Goal: Use online tool/utility: Use online tool/utility

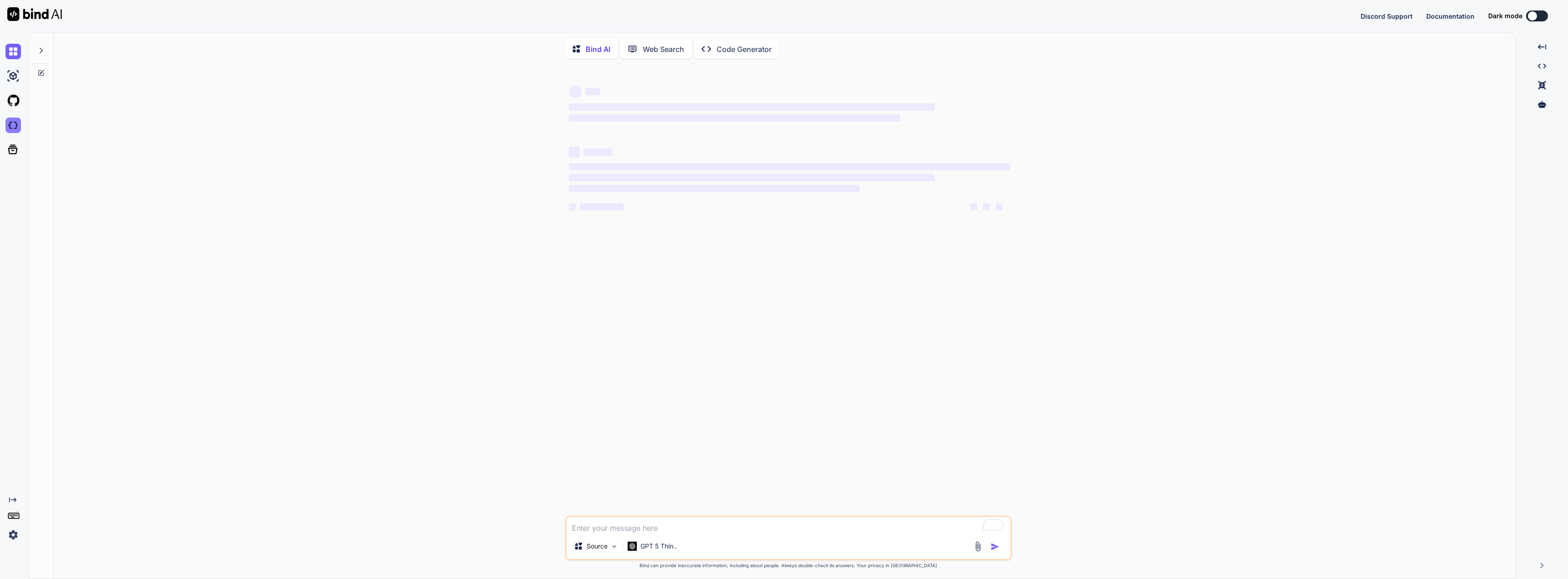
click at [14, 129] on img at bounding box center [13, 125] width 15 height 15
type textarea "x"
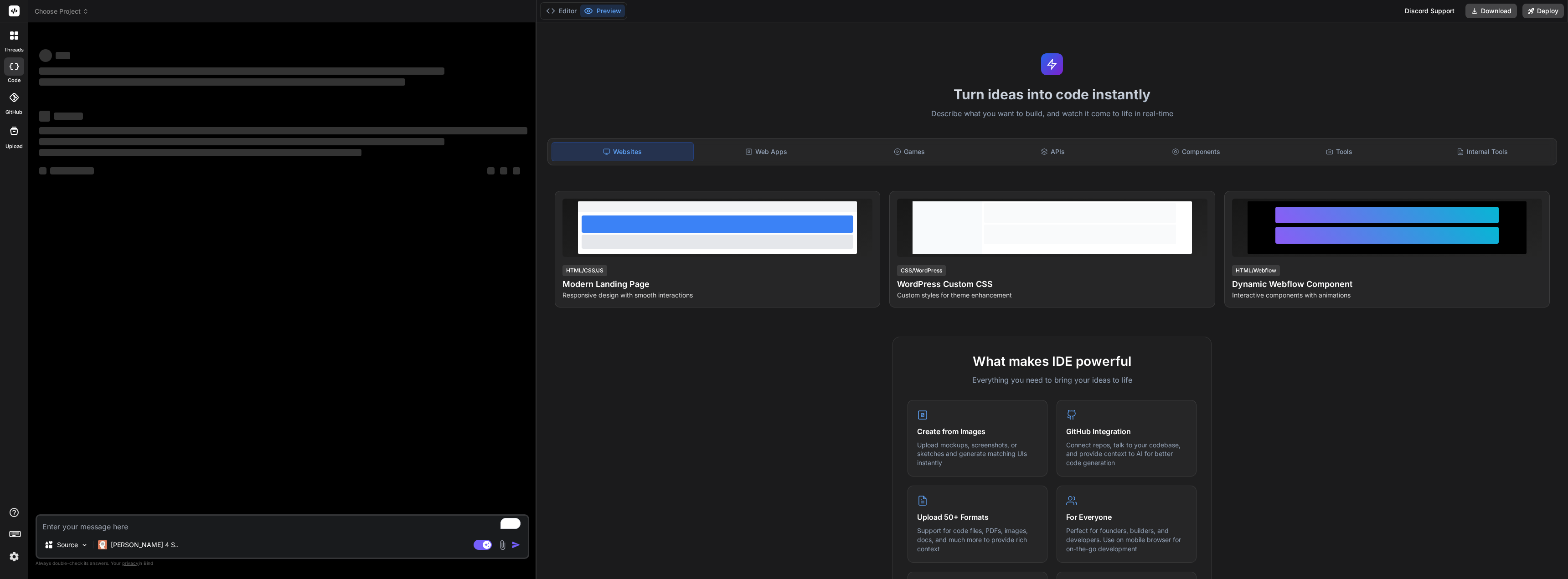
click at [12, 560] on img at bounding box center [13, 556] width 15 height 15
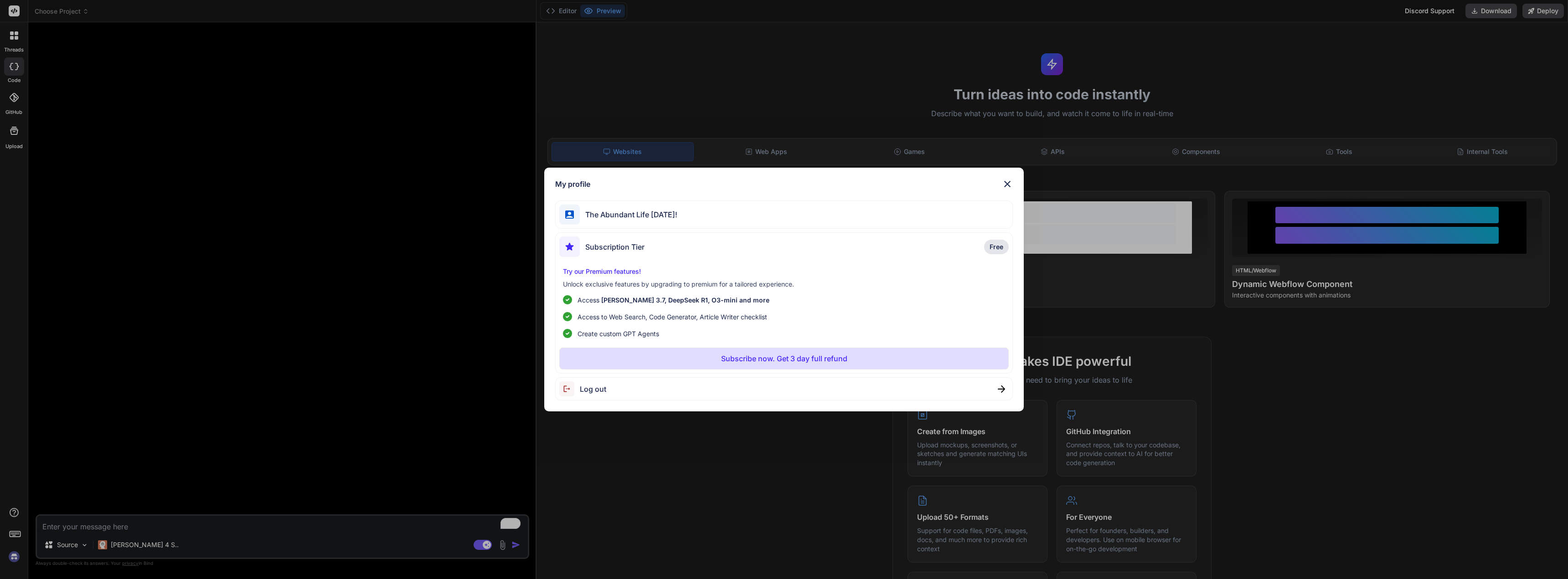
click at [592, 390] on span "Log out" at bounding box center [593, 389] width 26 height 11
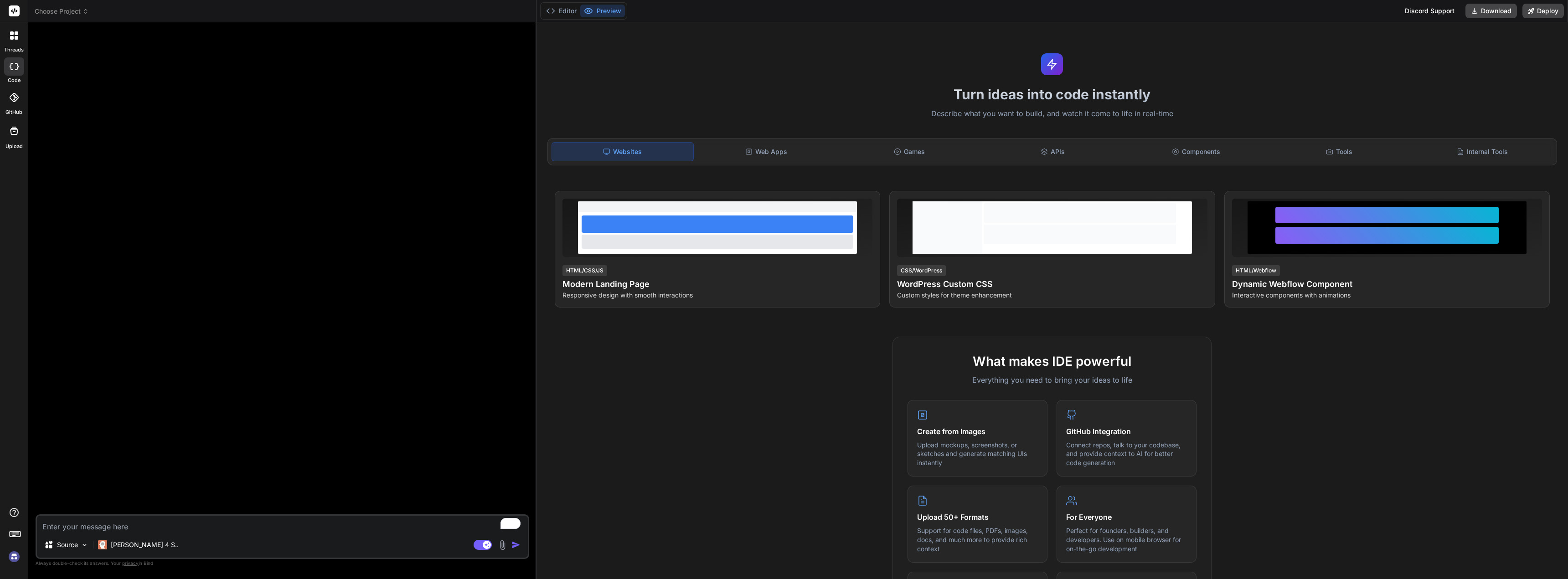
click at [82, 12] on span "Choose Project" at bounding box center [61, 11] width 54 height 9
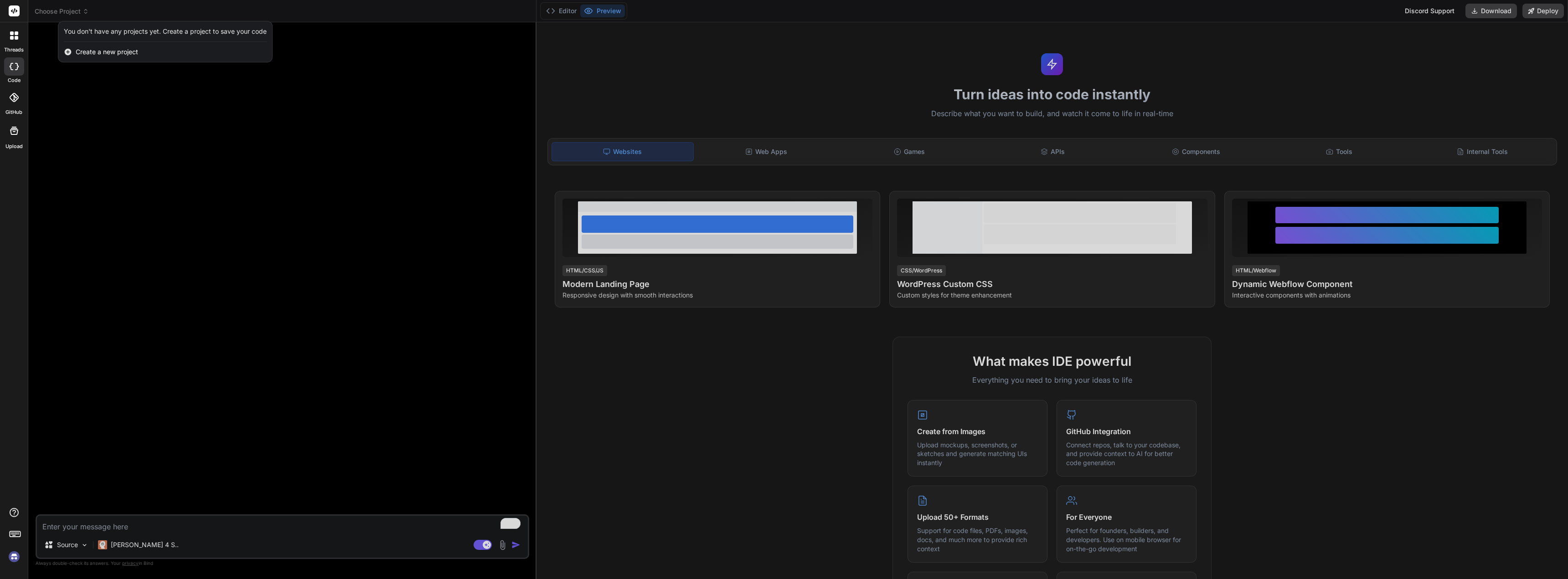
click at [15, 558] on img at bounding box center [13, 556] width 15 height 15
click at [15, 557] on img at bounding box center [13, 556] width 15 height 15
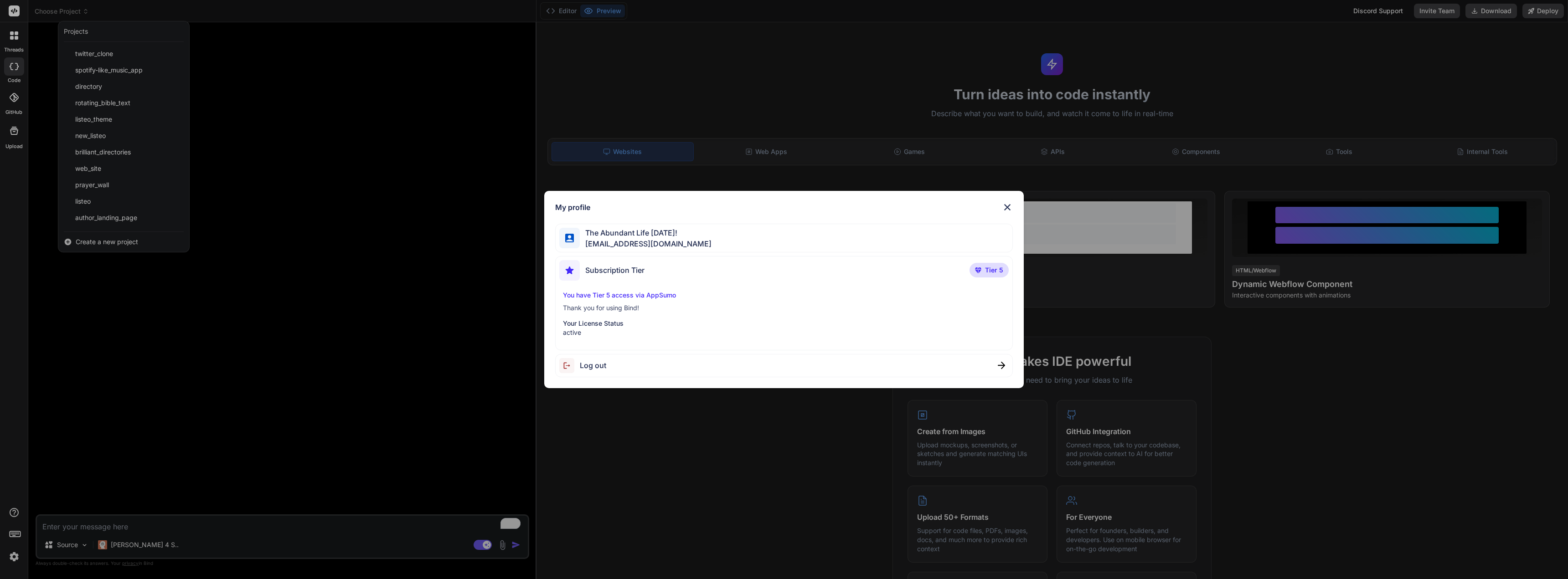
click at [644, 295] on p "You have Tier 5 access via AppSumo" at bounding box center [784, 295] width 442 height 9
click at [1010, 207] on img at bounding box center [1007, 207] width 11 height 11
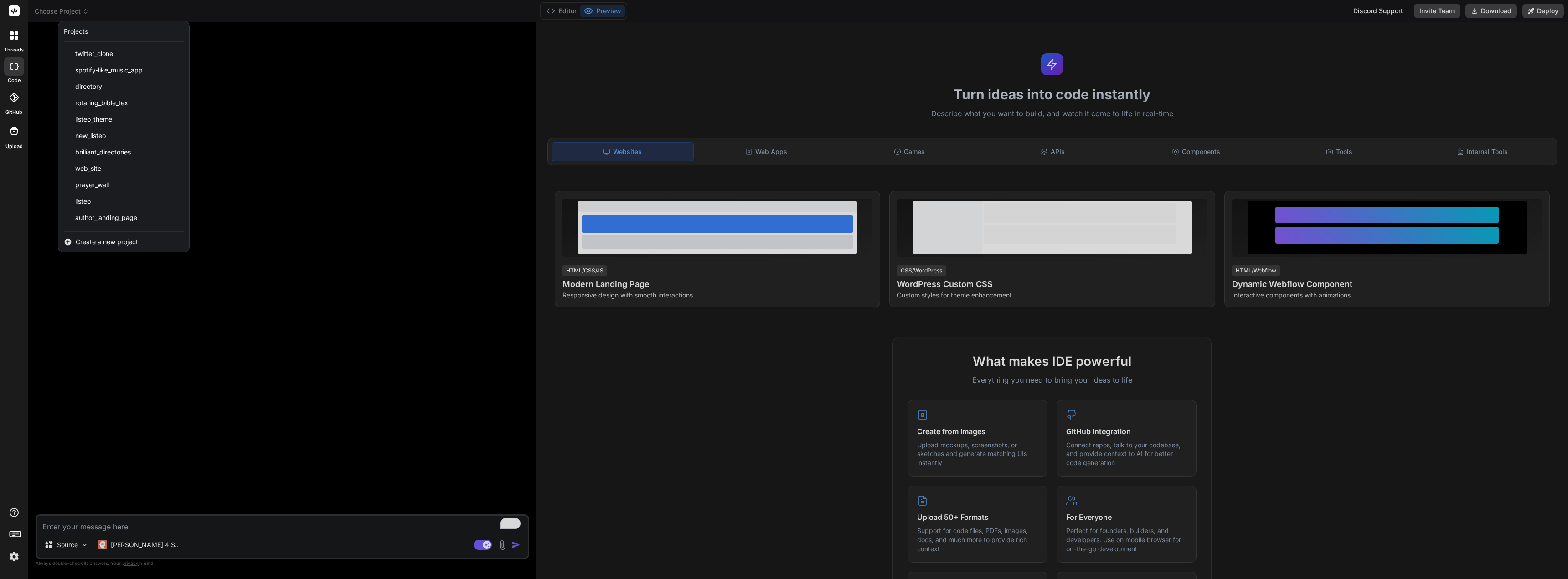
click at [421, 375] on div at bounding box center [784, 290] width 1568 height 579
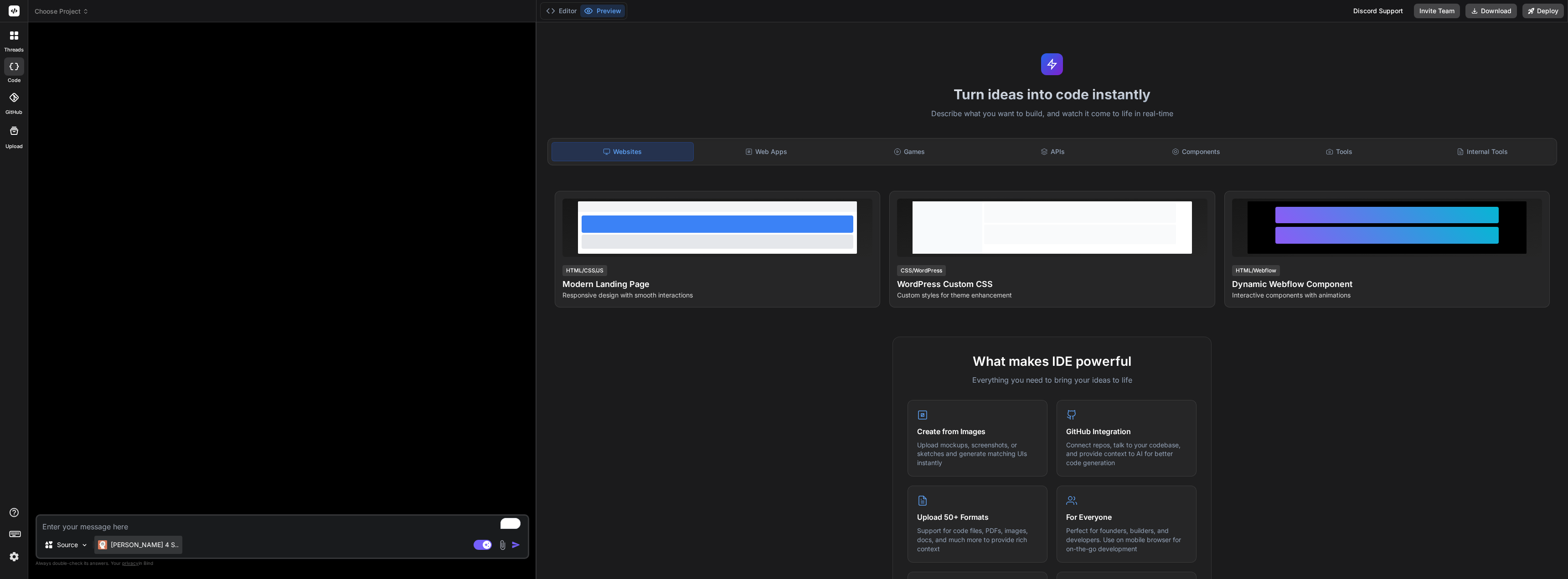
click at [131, 545] on p "Claude 4 S.." at bounding box center [145, 544] width 68 height 9
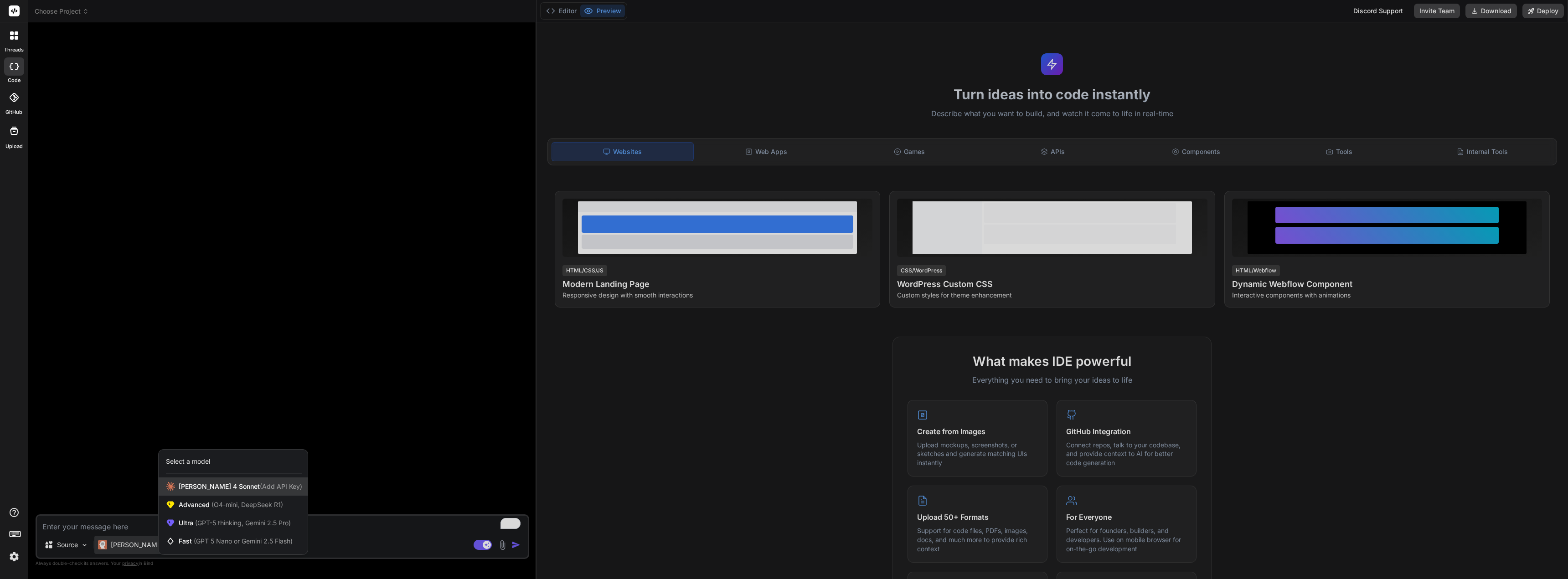
click at [211, 489] on span "Claude 4 Sonnet (Add API Key)" at bounding box center [240, 486] width 124 height 9
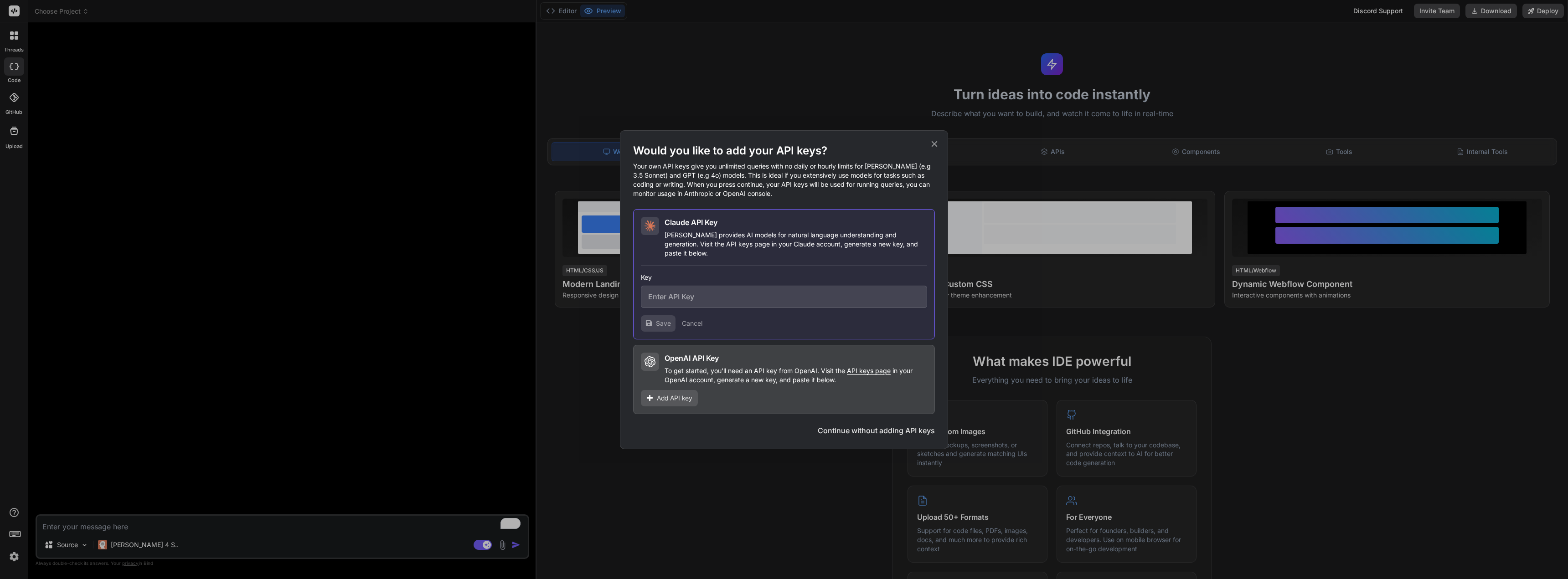
click at [937, 148] on icon at bounding box center [934, 144] width 10 height 10
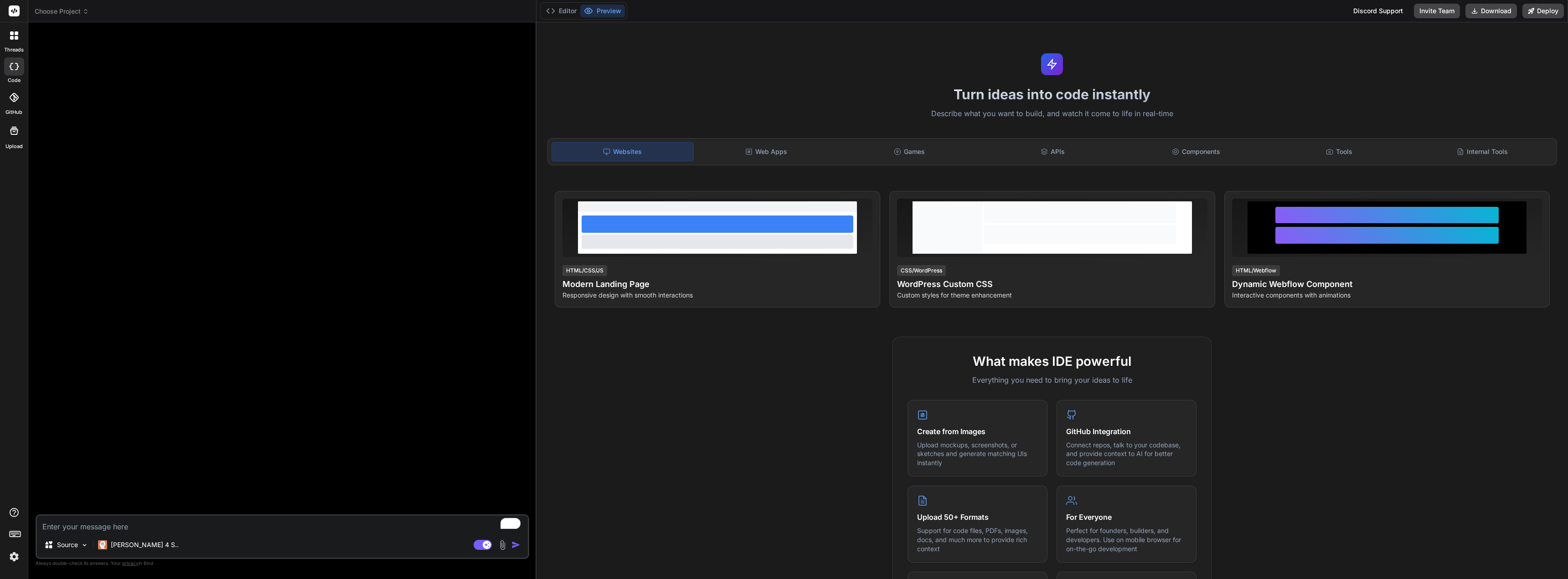
click at [79, 12] on span "Choose Project" at bounding box center [61, 11] width 54 height 9
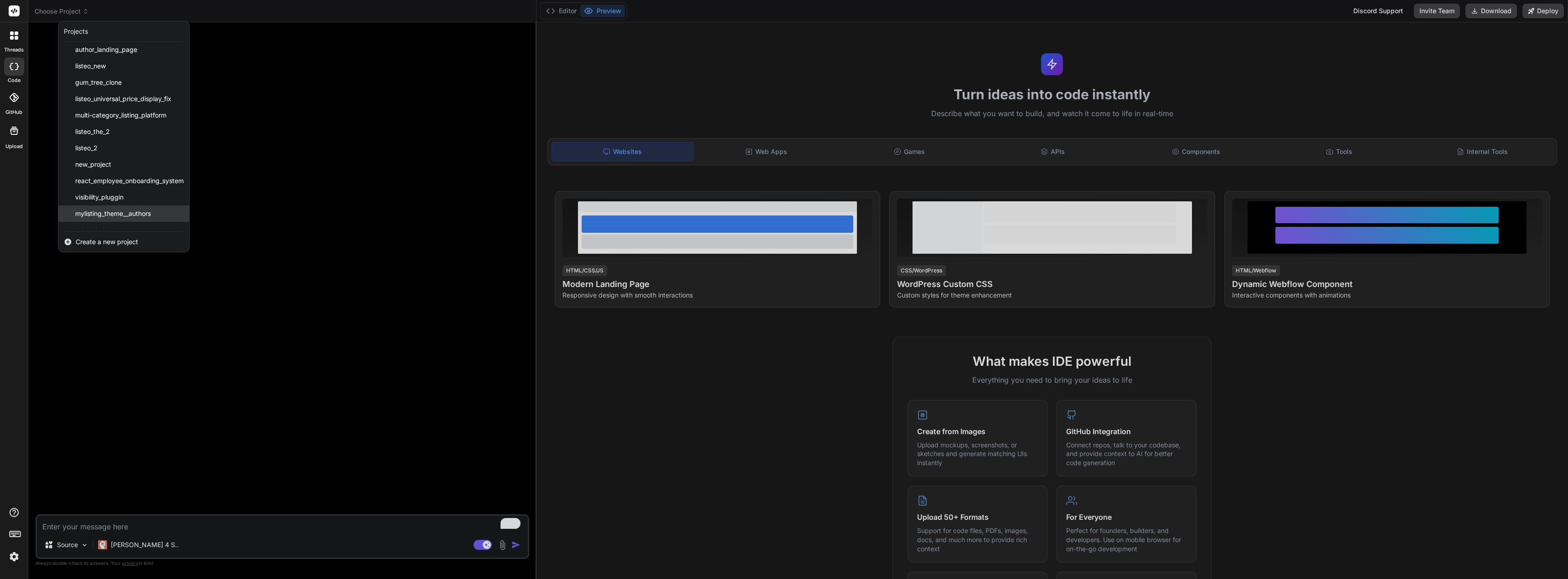
scroll to position [179, 0]
click at [138, 187] on div "visibility_pluggin" at bounding box center [124, 187] width 131 height 16
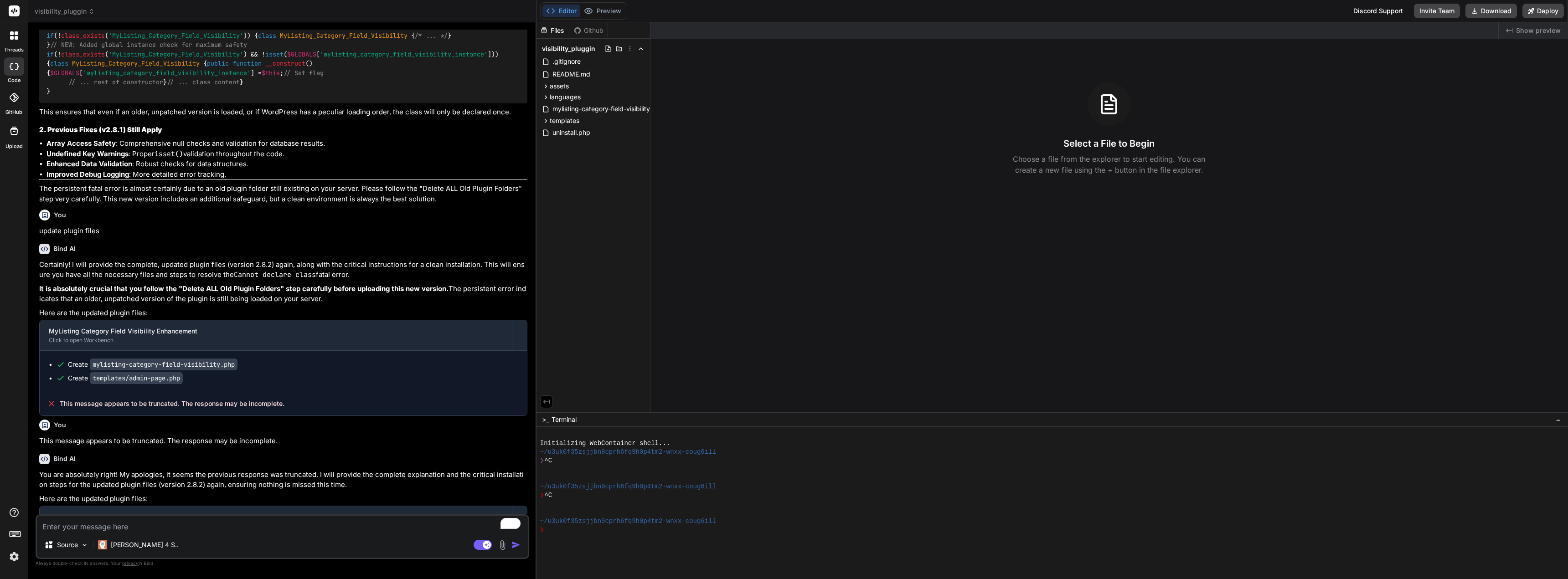
scroll to position [18150, 0]
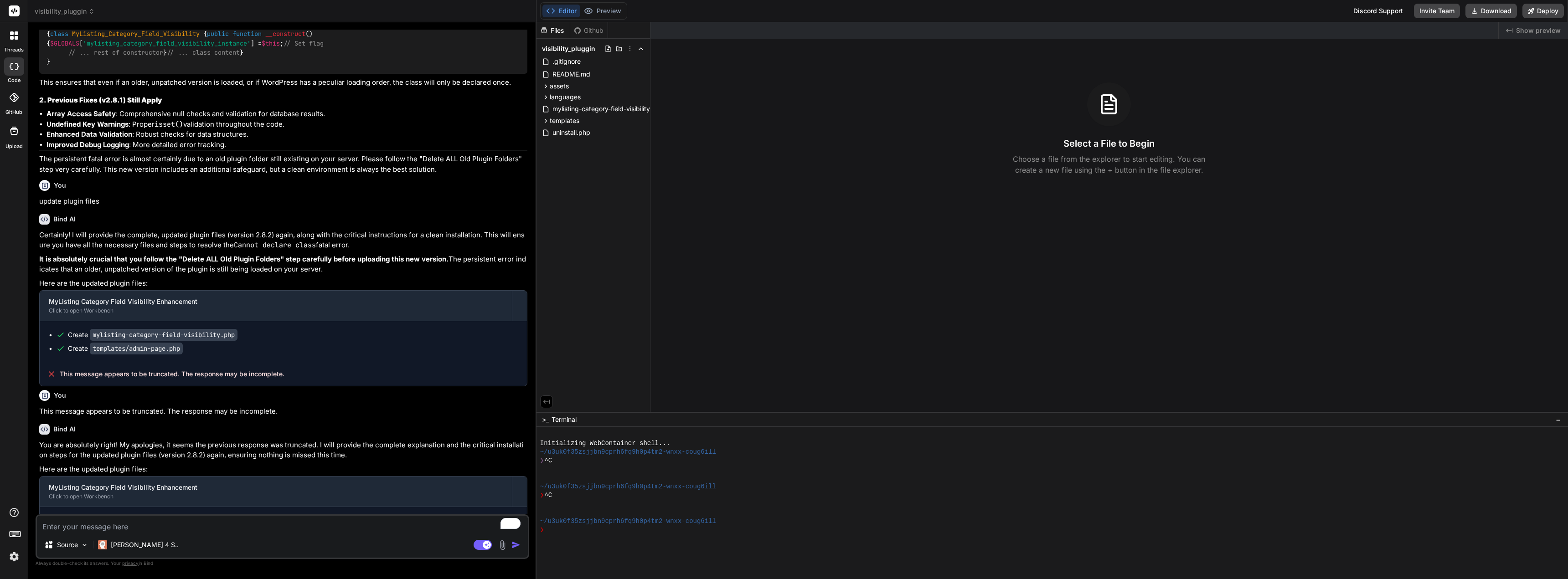
drag, startPoint x: 294, startPoint y: 502, endPoint x: 61, endPoint y: 502, distance: 233.0
click at [61, 548] on div "This message appears to be truncated. The response may be incomplete." at bounding box center [283, 560] width 488 height 24
copy span "This message appears to be truncated. The response may be incomplete."
click at [88, 516] on textarea "To enrich screen reader interactions, please activate Accessibility in Grammarl…" at bounding box center [282, 524] width 491 height 16
paste textarea "This message appears to be truncated. The response may be incomplete."
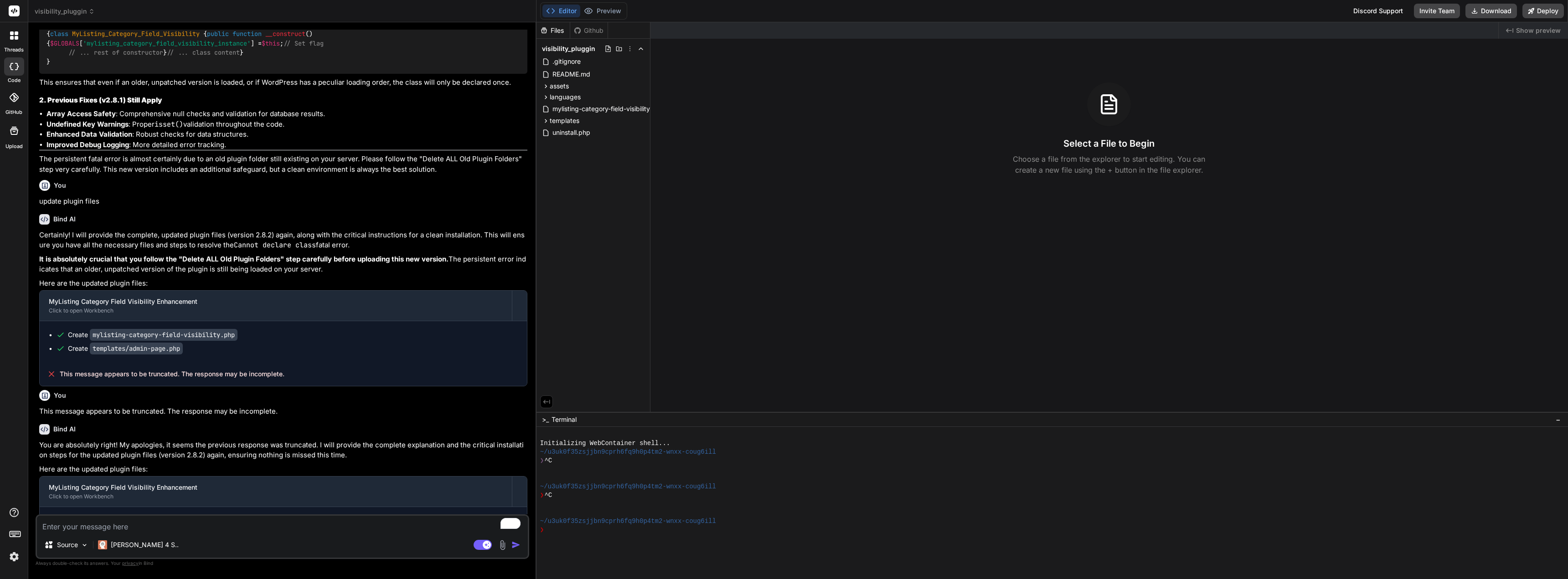
type textarea "x"
type textarea "This message appears to be truncated. The response may be incomplete."
click at [86, 546] on img at bounding box center [85, 545] width 8 height 8
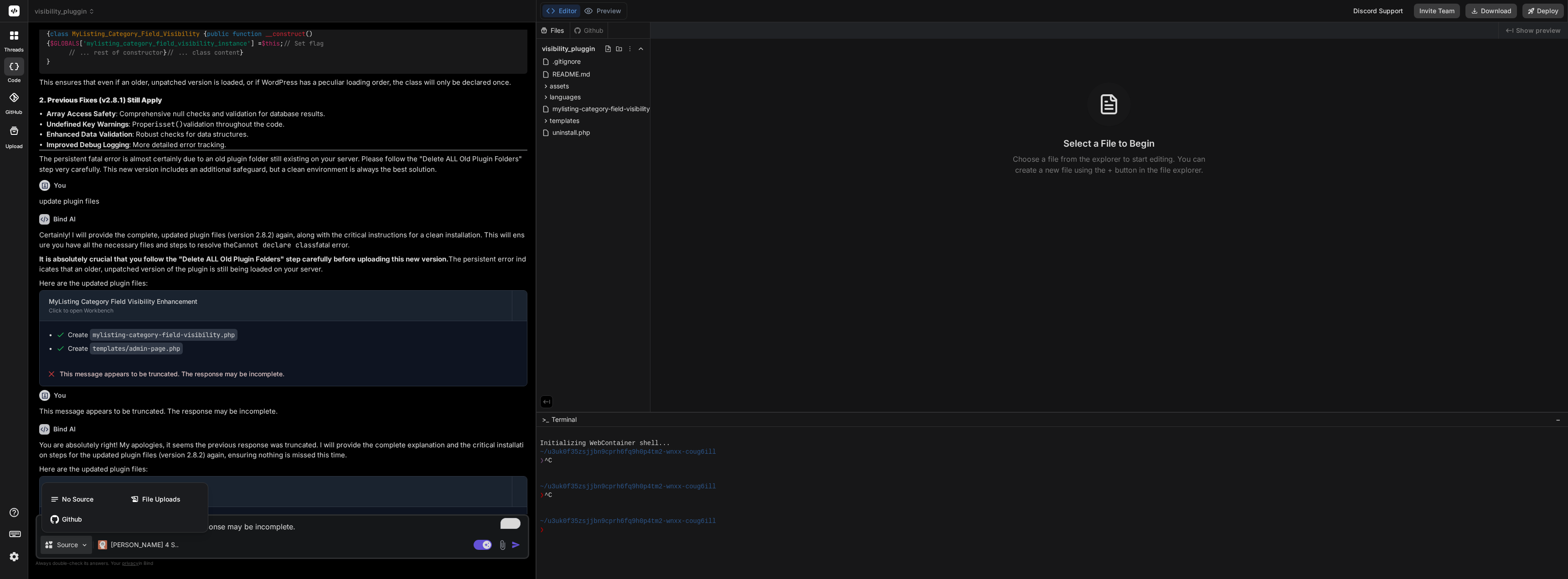
click at [211, 544] on div at bounding box center [784, 290] width 1568 height 579
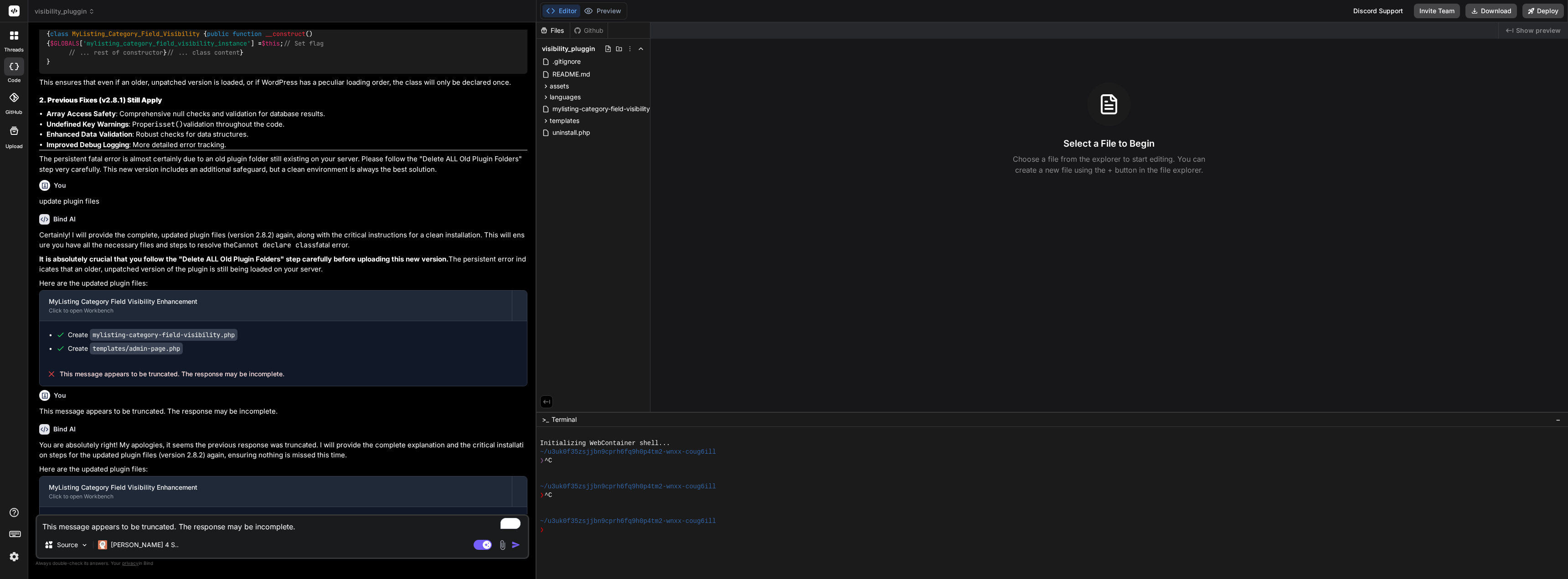
click at [513, 546] on img "button" at bounding box center [516, 544] width 9 height 9
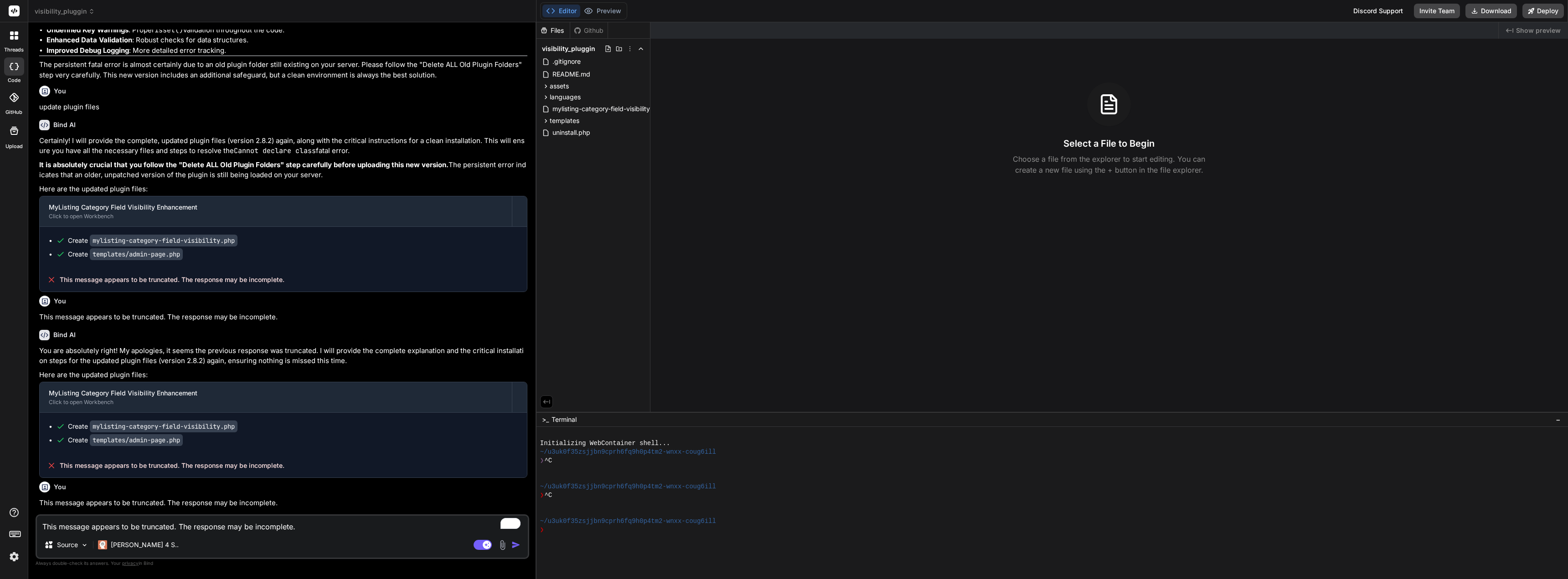
scroll to position [18221, 0]
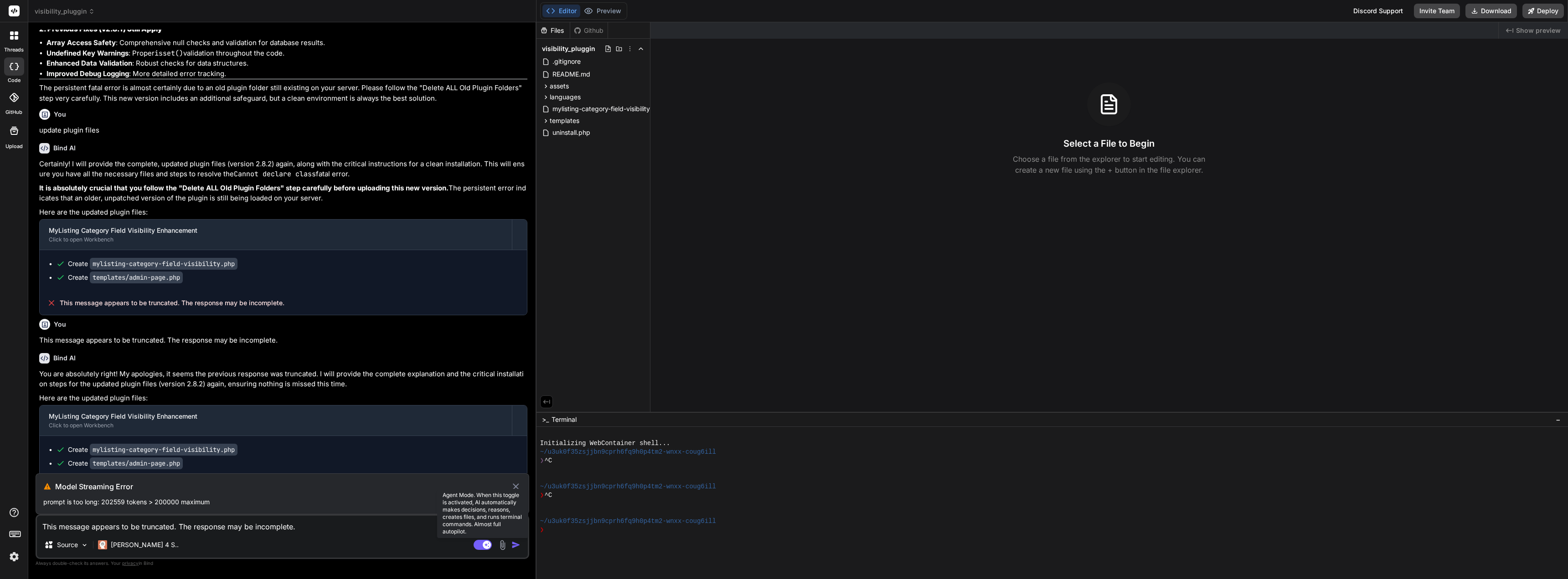
click at [483, 544] on rect at bounding box center [486, 544] width 8 height 8
click at [87, 529] on textarea "This message appears to be truncated. The response may be incomplete." at bounding box center [282, 524] width 491 height 16
paste textarea "To enrich screen reader interactions, please activate Accessibility in Grammarl…"
type textarea "x"
type textarea "This message appears to be truncated. The response may be incomplete."
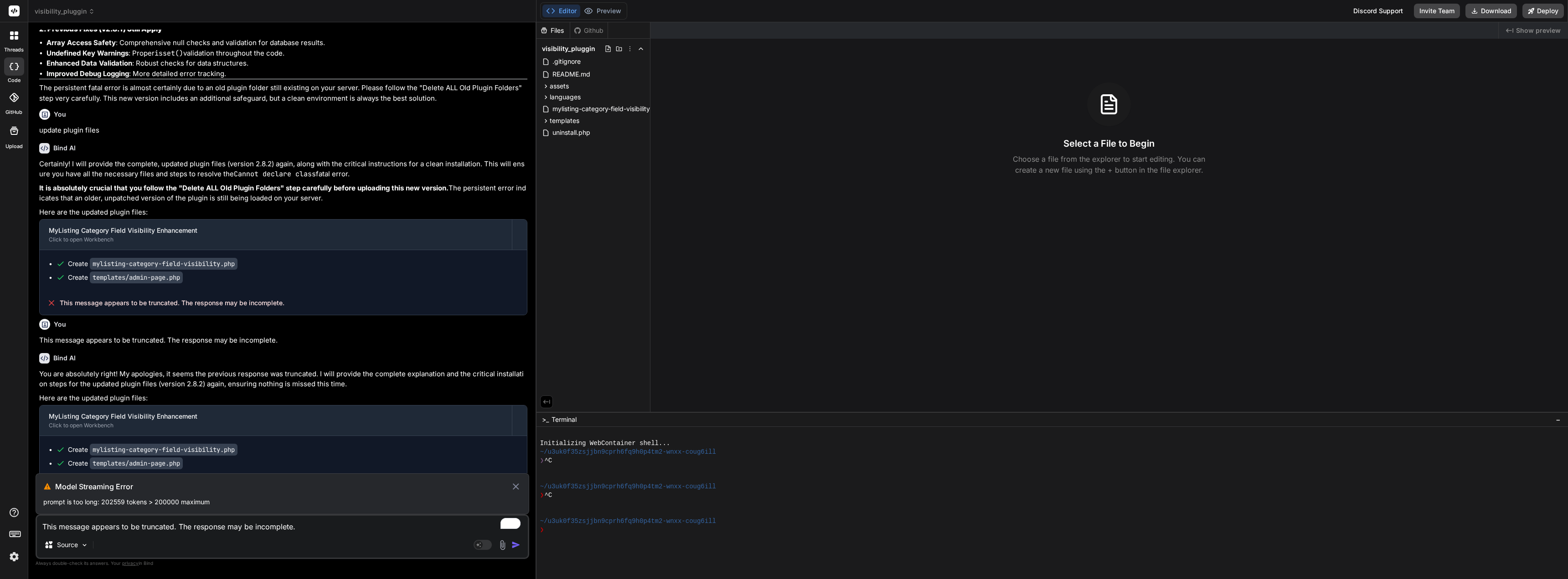
click at [514, 486] on icon at bounding box center [516, 487] width 10 height 11
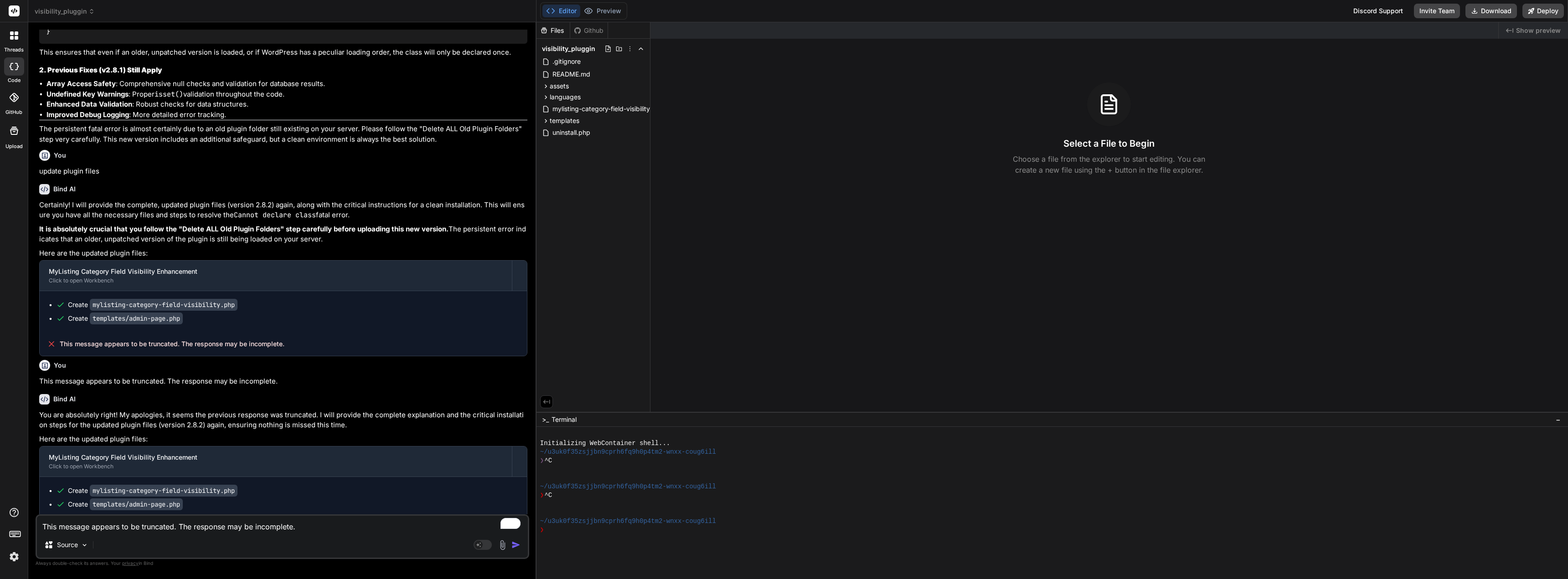
click at [518, 544] on img "button" at bounding box center [516, 544] width 9 height 9
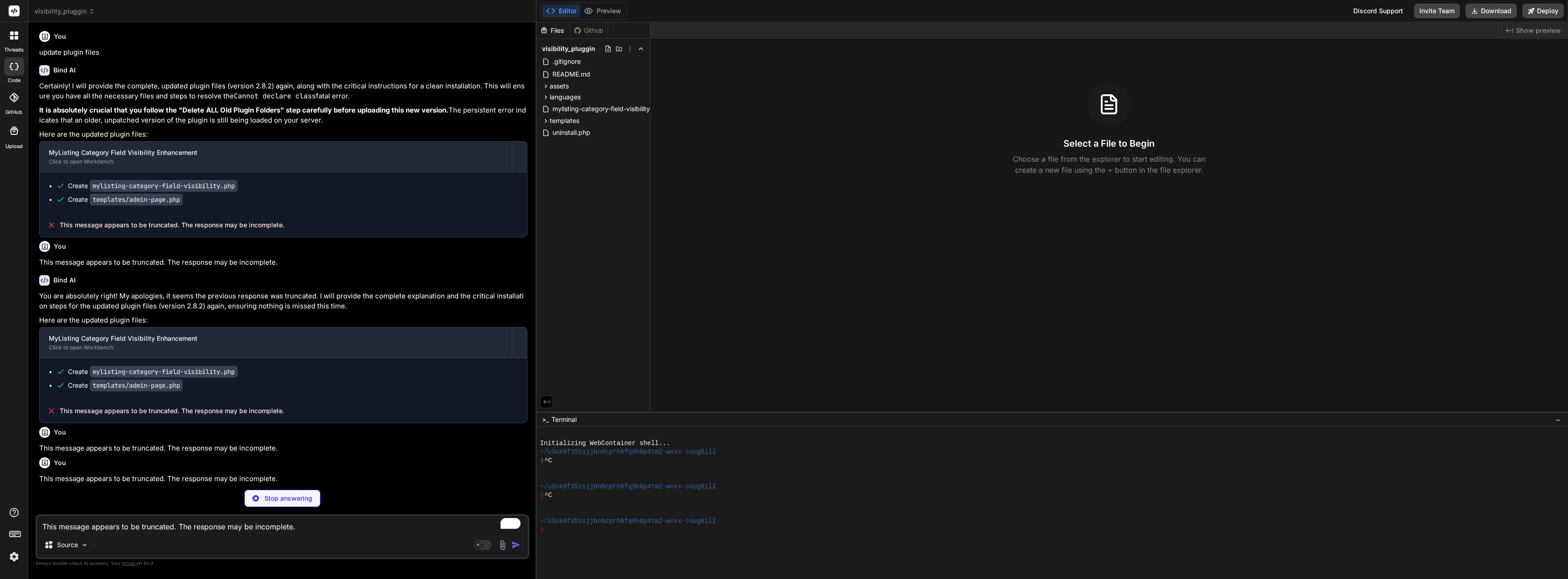
scroll to position [18375, 0]
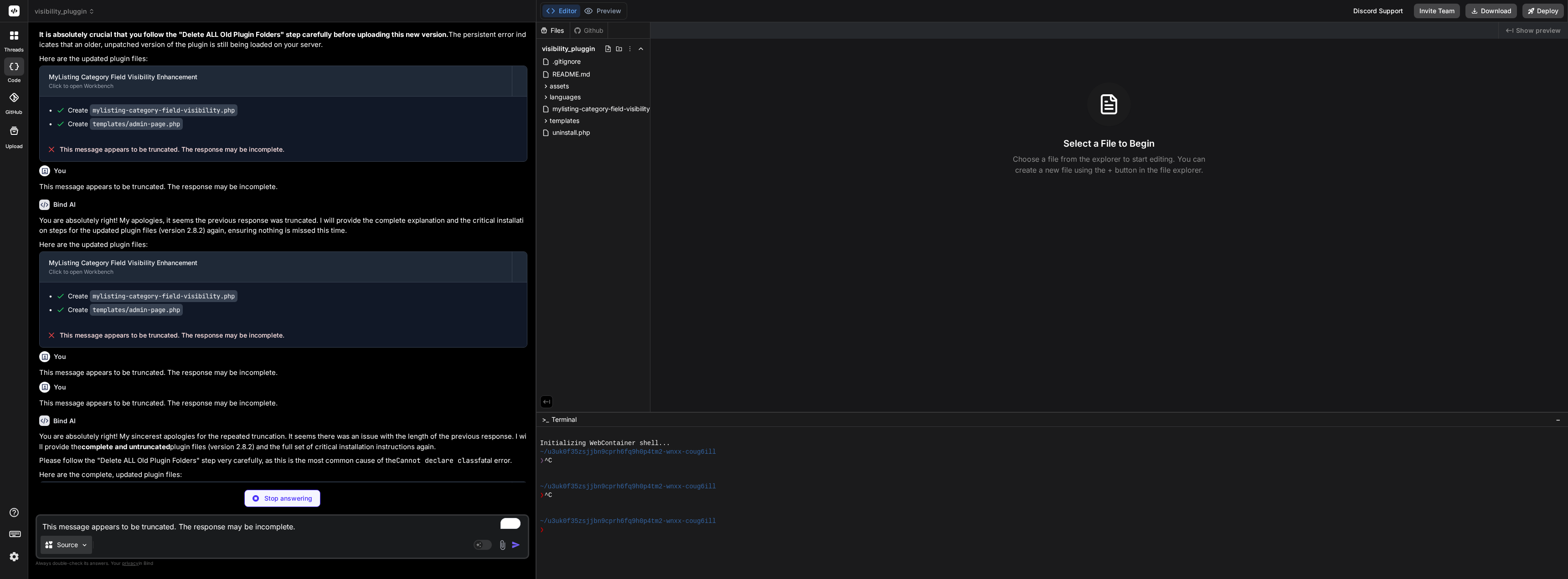
click at [86, 546] on img at bounding box center [85, 545] width 8 height 8
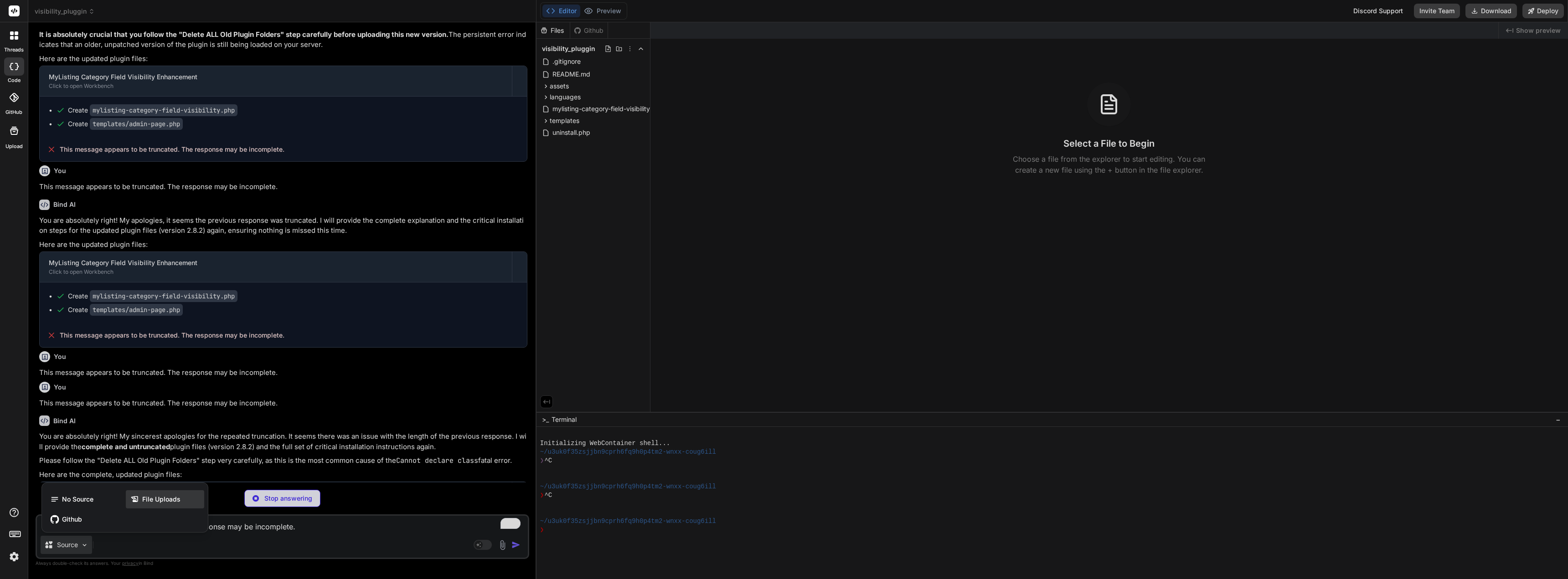
click at [155, 499] on span "File Uploads" at bounding box center [161, 499] width 38 height 9
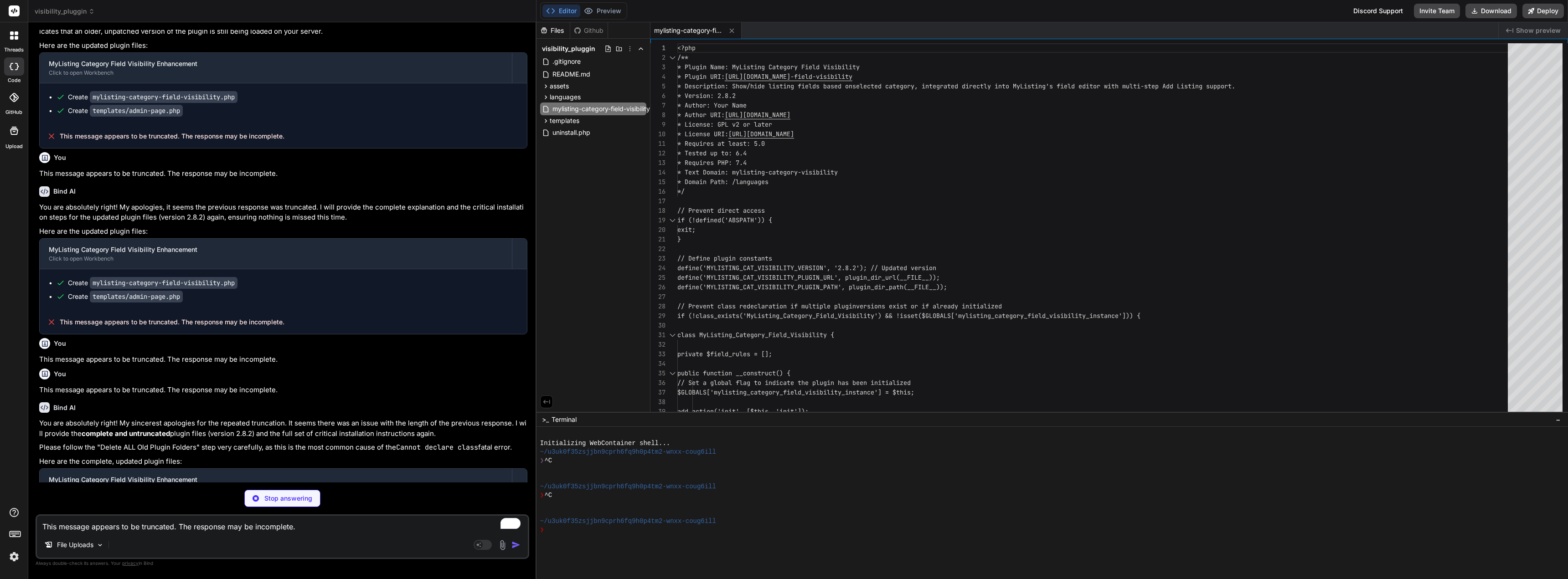
scroll to position [18388, 0]
type textarea "x"
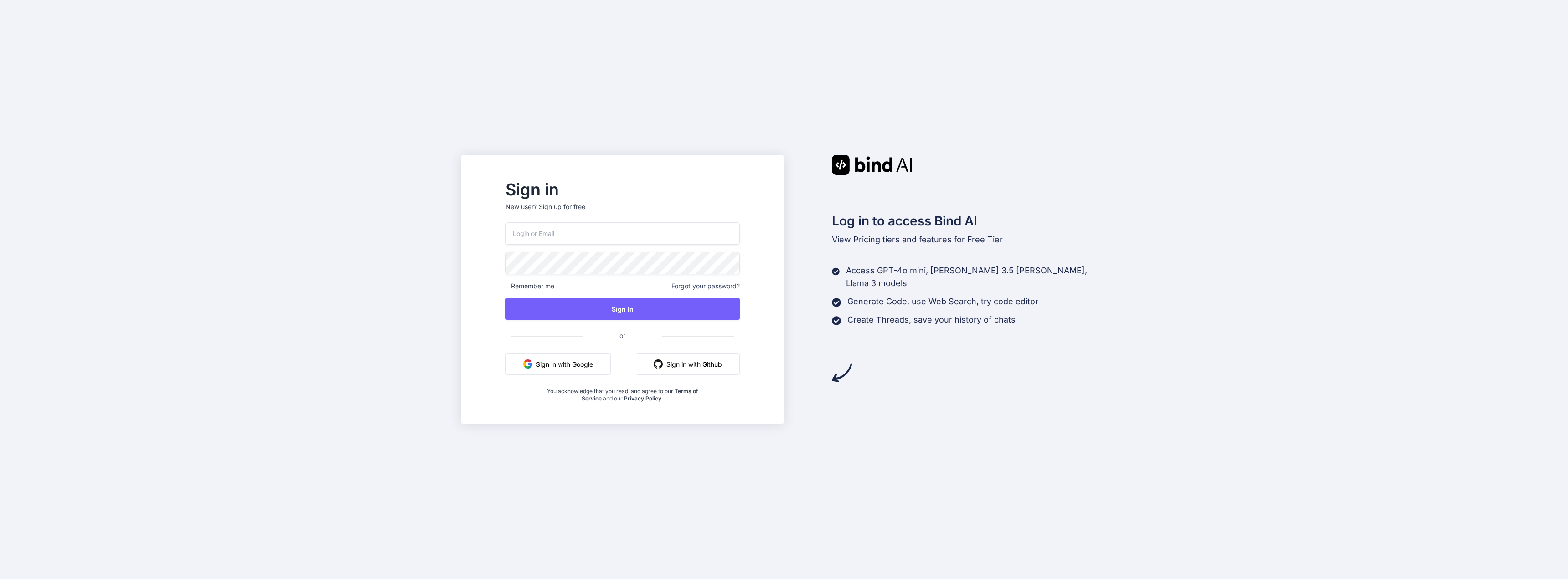
click at [584, 362] on button "Sign in with Google" at bounding box center [558, 364] width 105 height 22
click at [594, 369] on button "Sign in with Google" at bounding box center [558, 364] width 105 height 22
